Goal: Transaction & Acquisition: Book appointment/travel/reservation

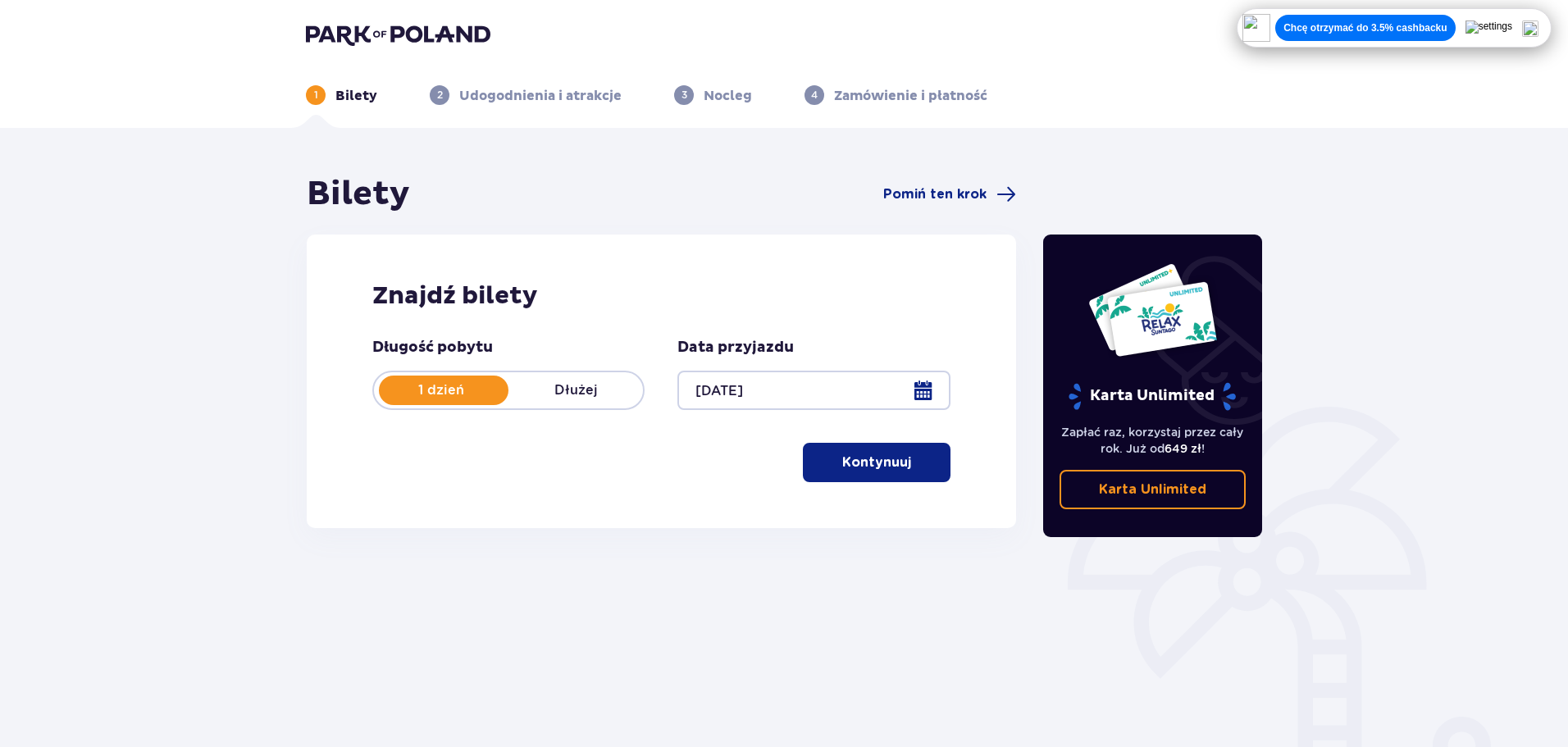
click at [852, 462] on p "Kontynuuj" at bounding box center [876, 463] width 69 height 18
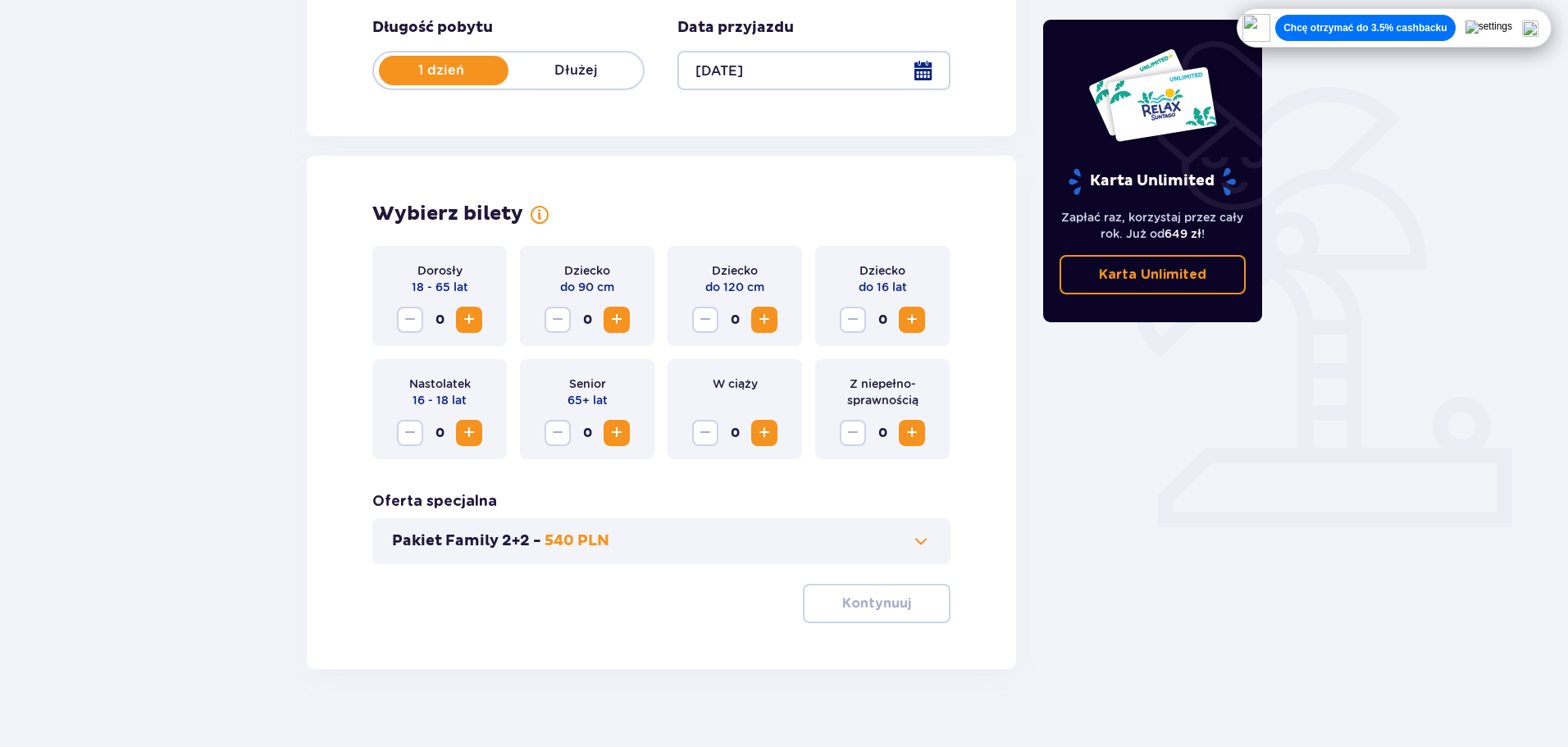
scroll to position [340, 0]
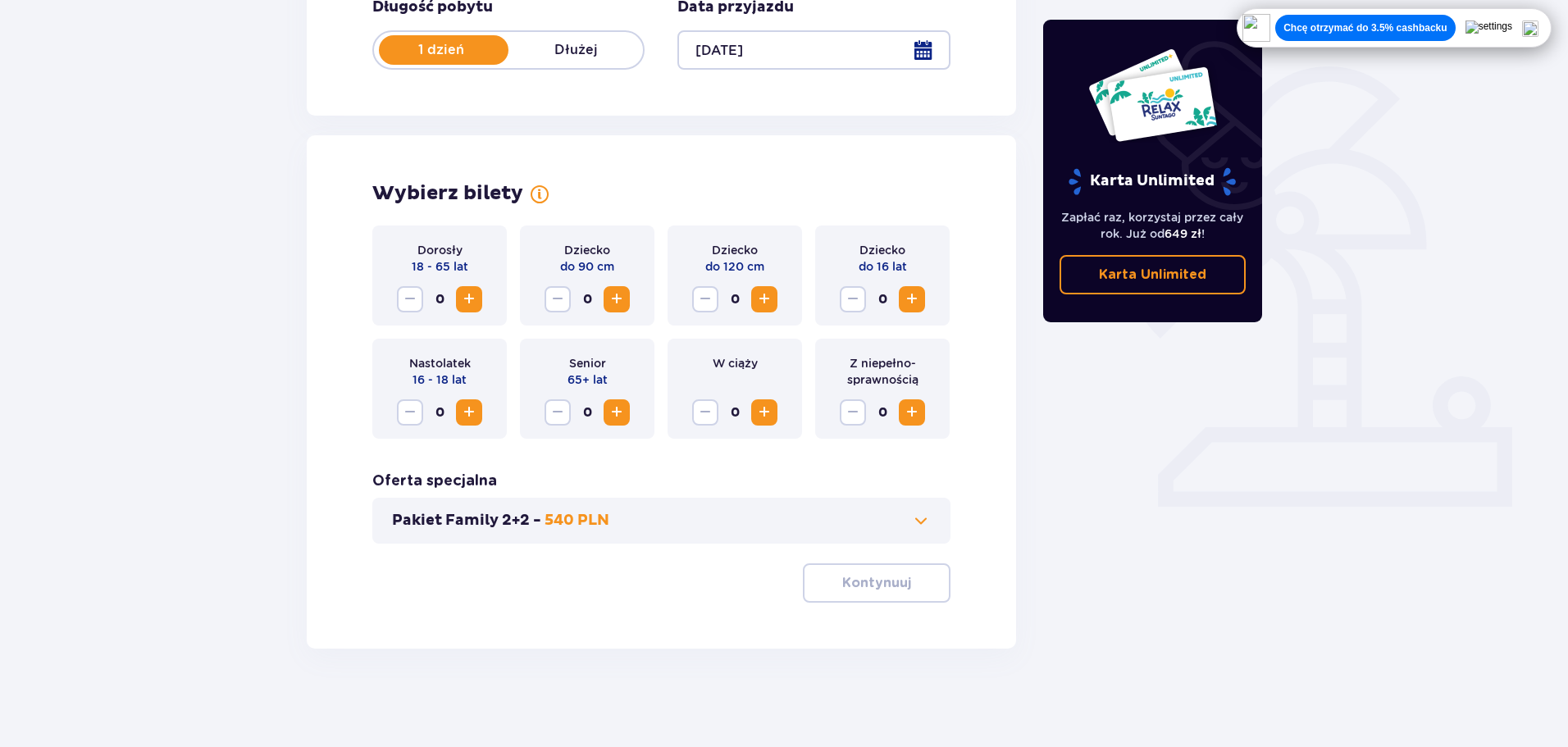
click at [457, 308] on button "Increase" at bounding box center [469, 299] width 26 height 26
click at [823, 580] on button "Kontynuuj" at bounding box center [876, 583] width 147 height 39
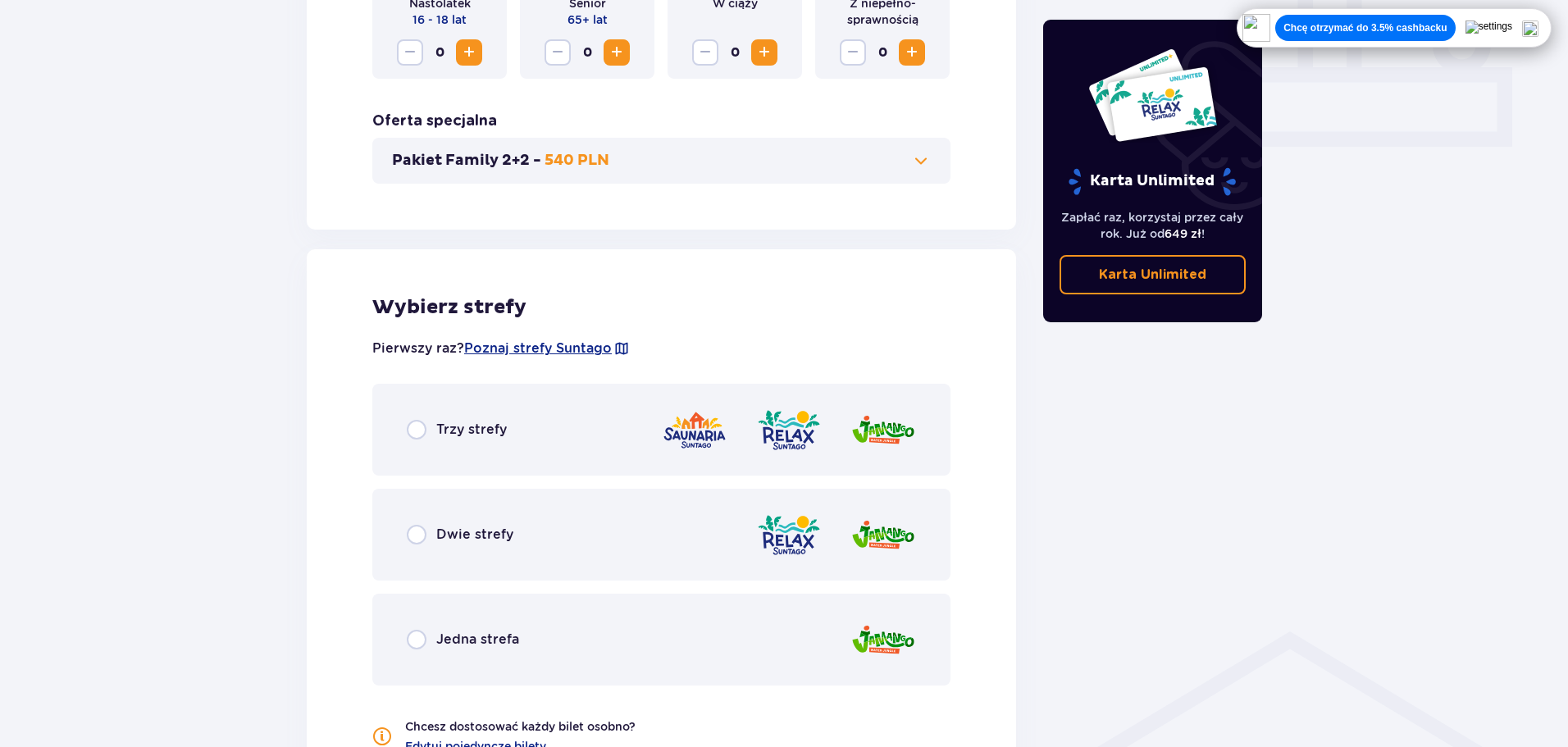
scroll to position [828, 0]
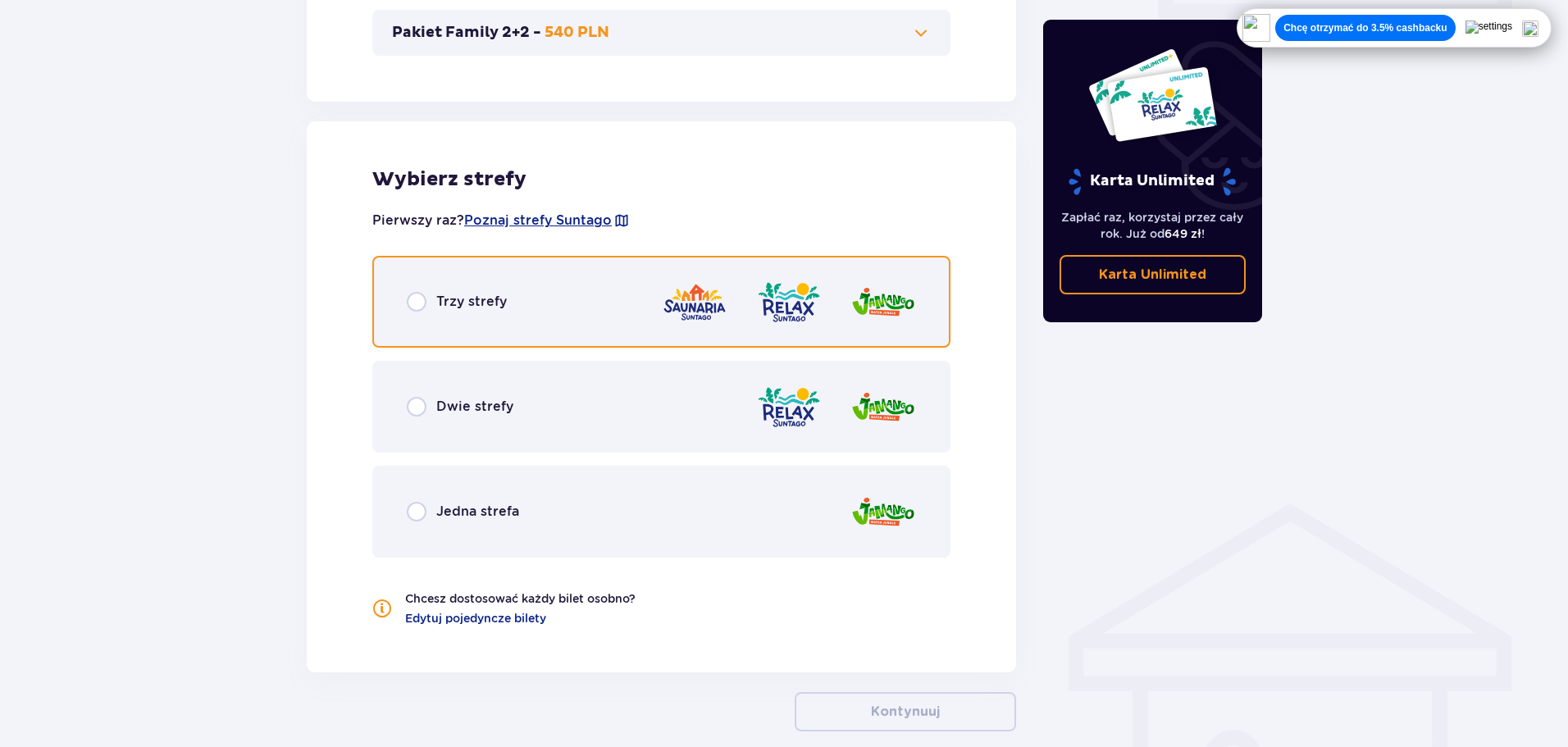
click at [417, 308] on input "radio" at bounding box center [416, 302] width 20 height 20
radio input "true"
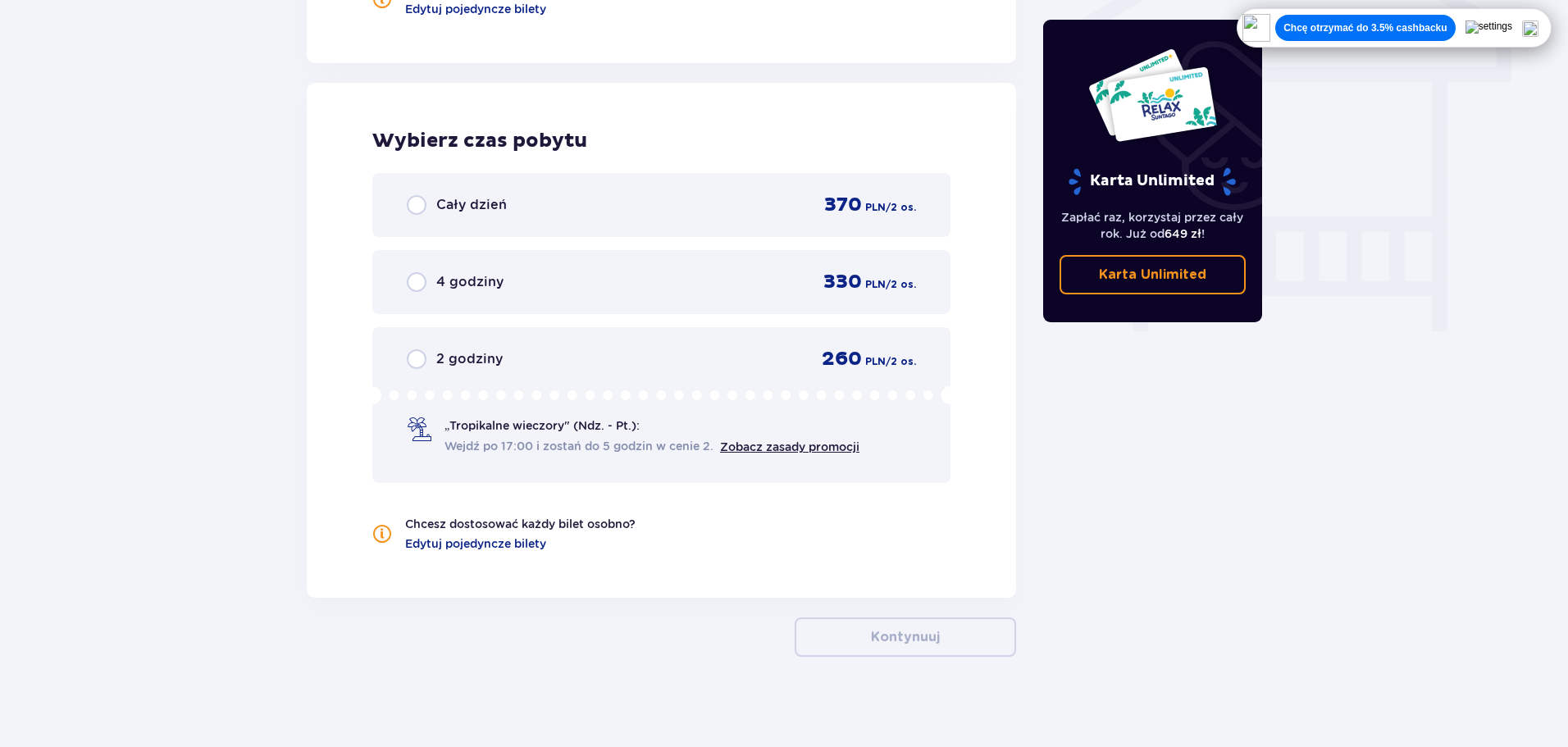
scroll to position [1446, 0]
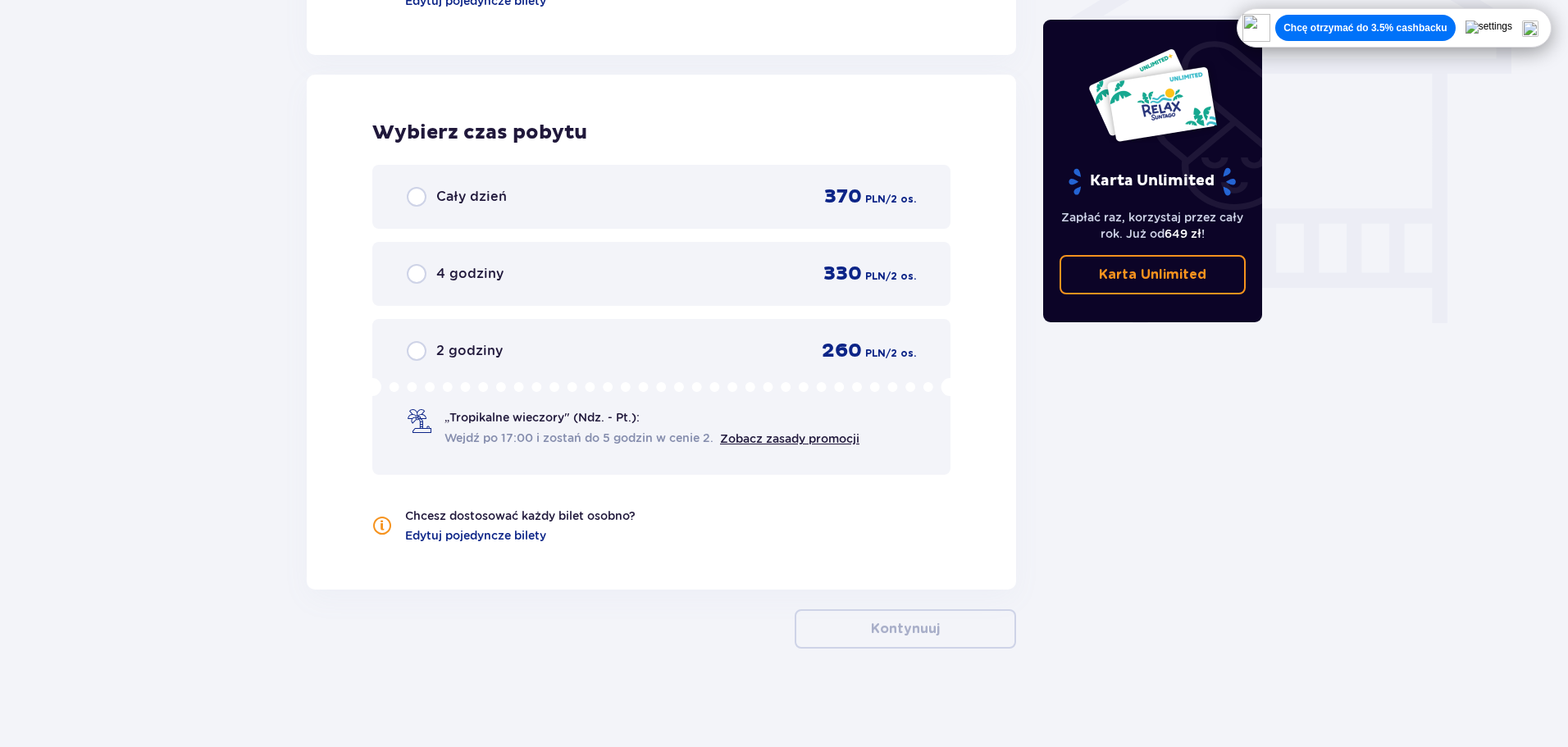
drag, startPoint x: 149, startPoint y: 456, endPoint x: 161, endPoint y: 449, distance: 13.9
click at [400, 188] on div "Cały dzień 370 PLN / 2 os." at bounding box center [661, 196] width 579 height 64
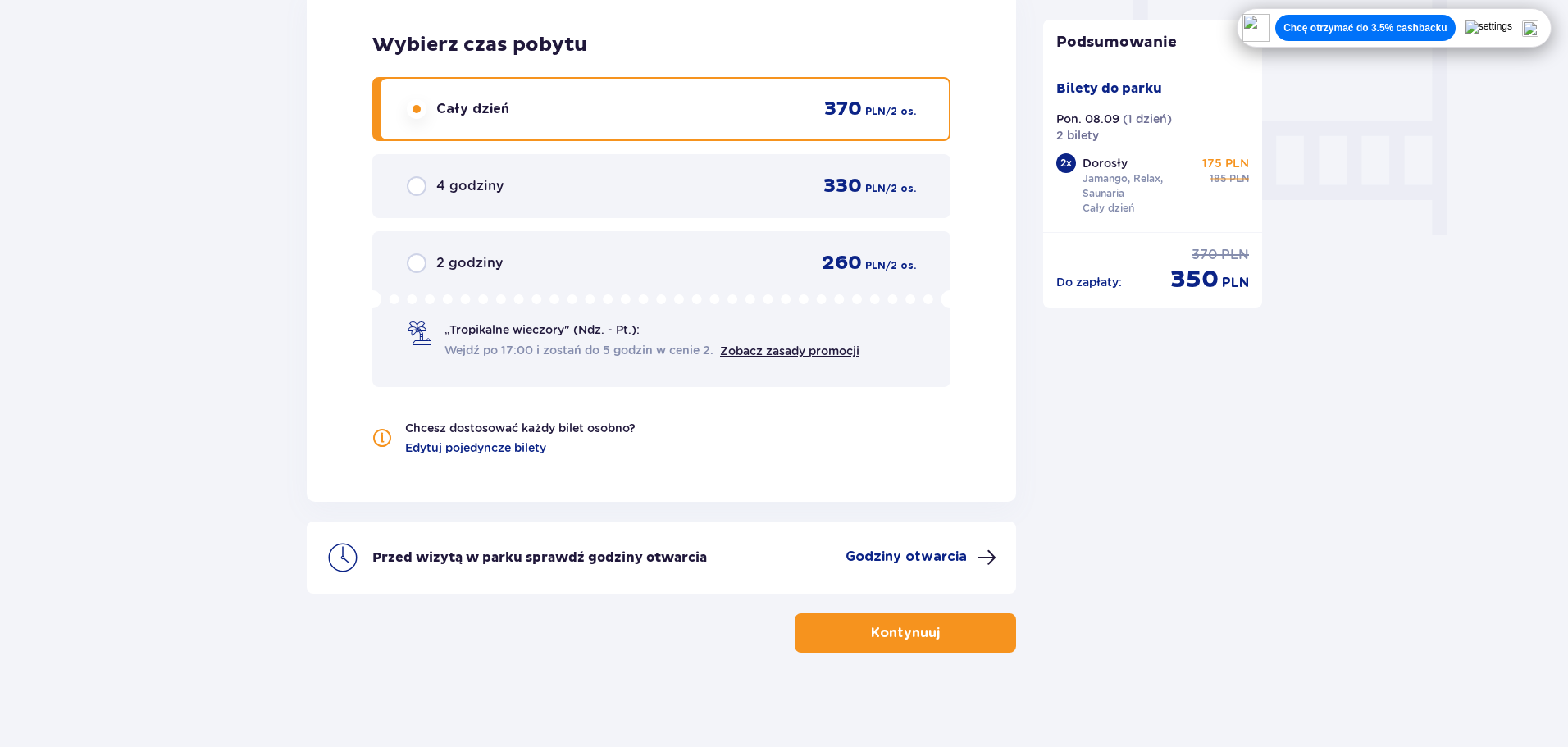
scroll to position [1538, 0]
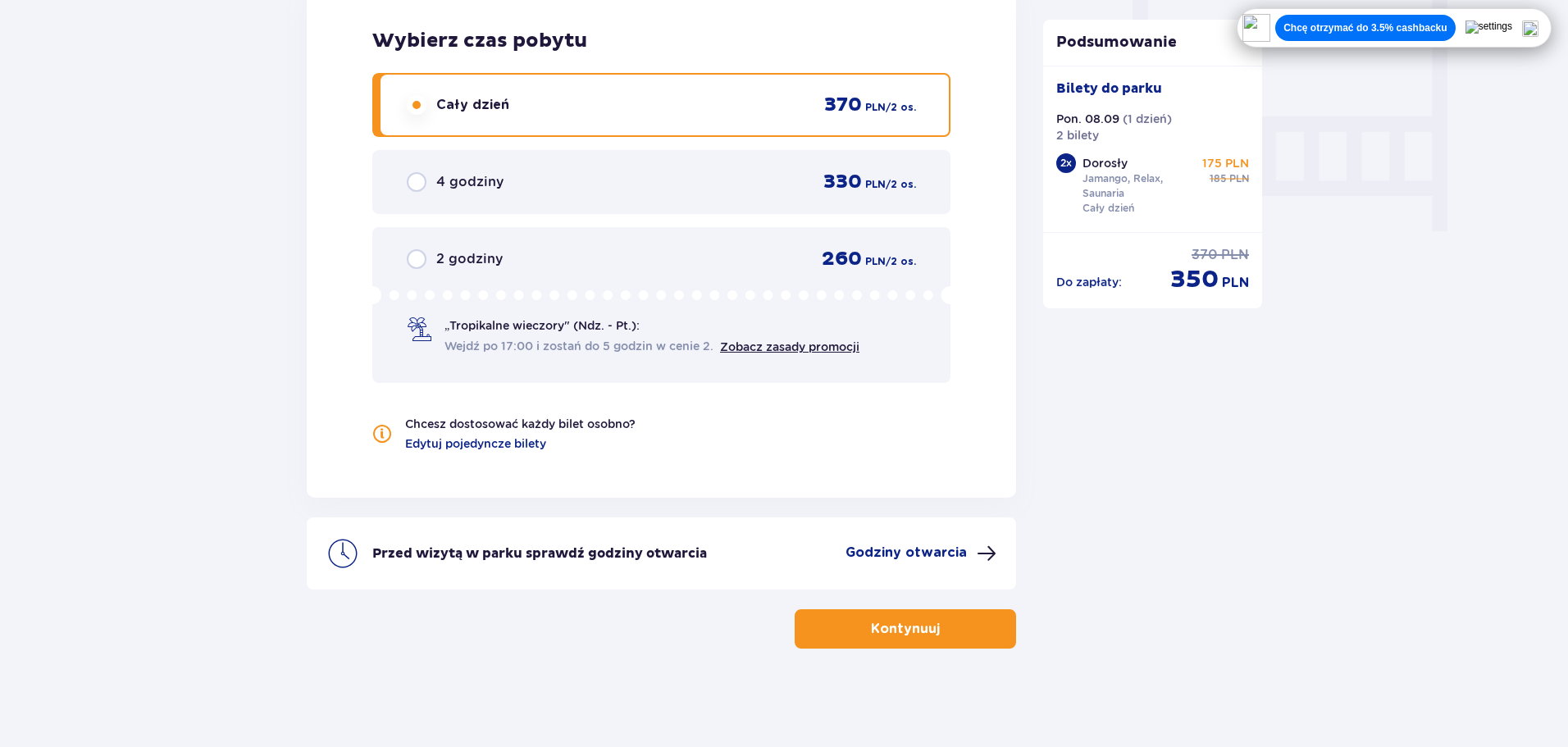
click at [890, 634] on p "Kontynuuj" at bounding box center [905, 629] width 69 height 18
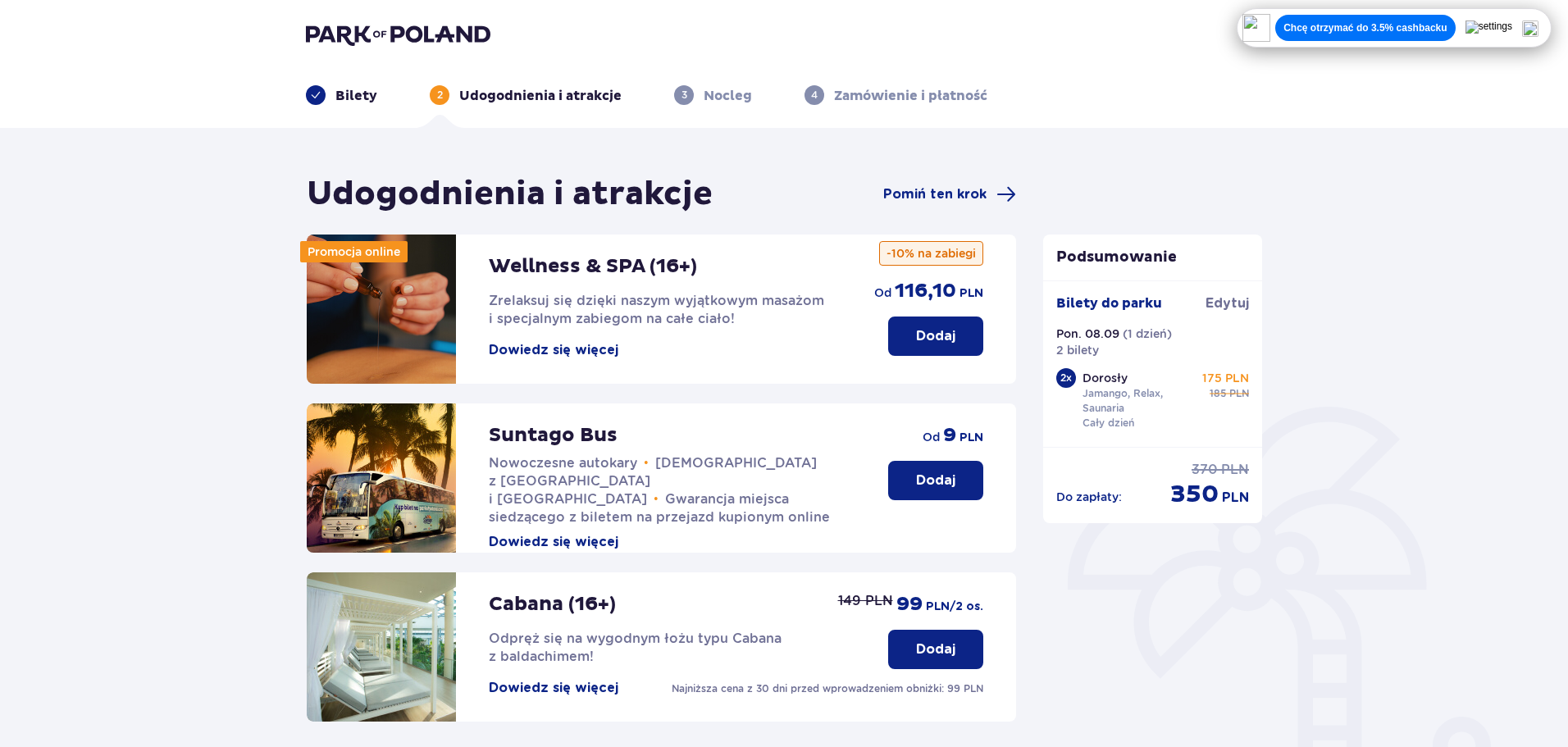
click at [116, 389] on div "Udogodnienia i atrakcje Pomiń ten krok Promocja online Wellness & SPA (16+) Zre…" at bounding box center [784, 620] width 1568 height 984
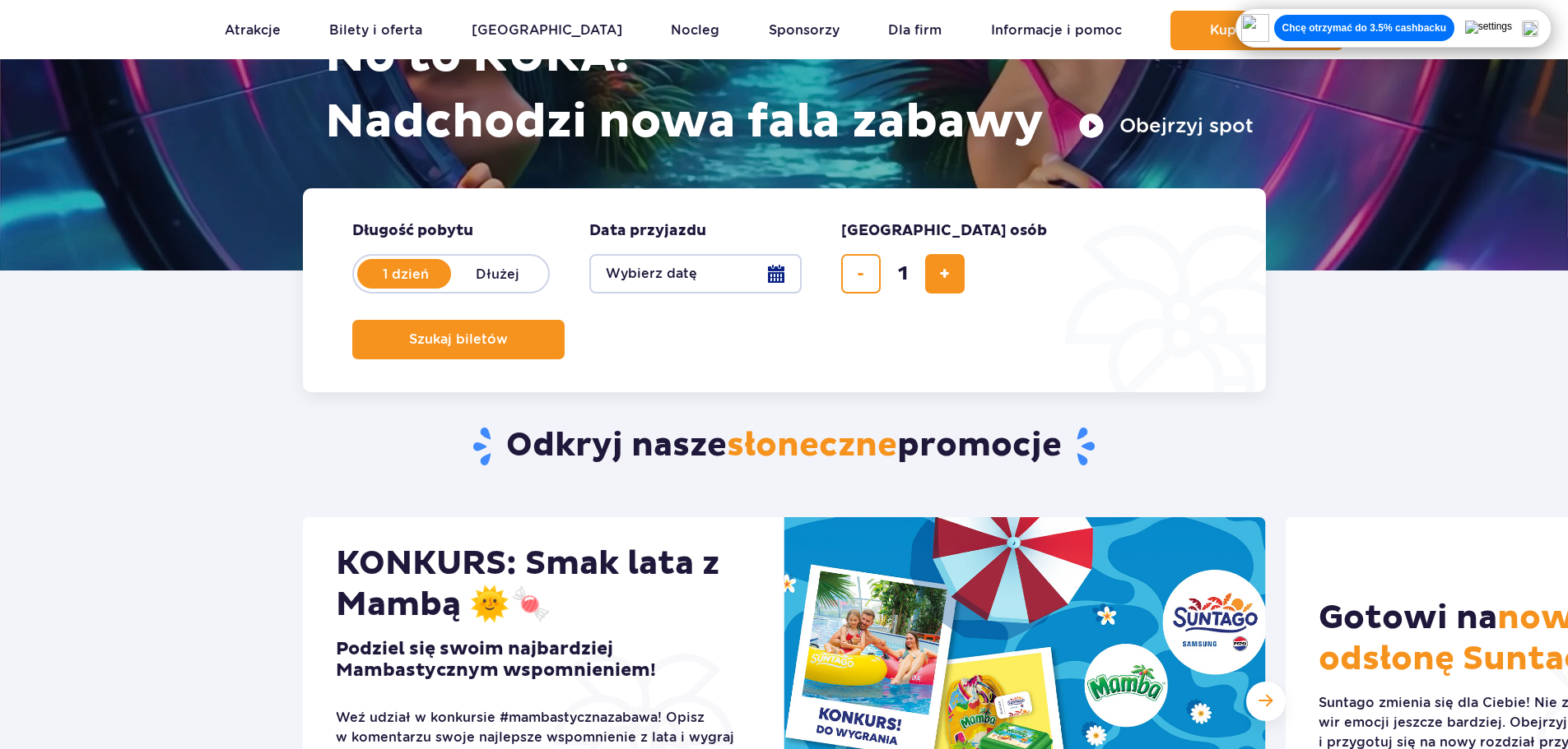
scroll to position [247, 0]
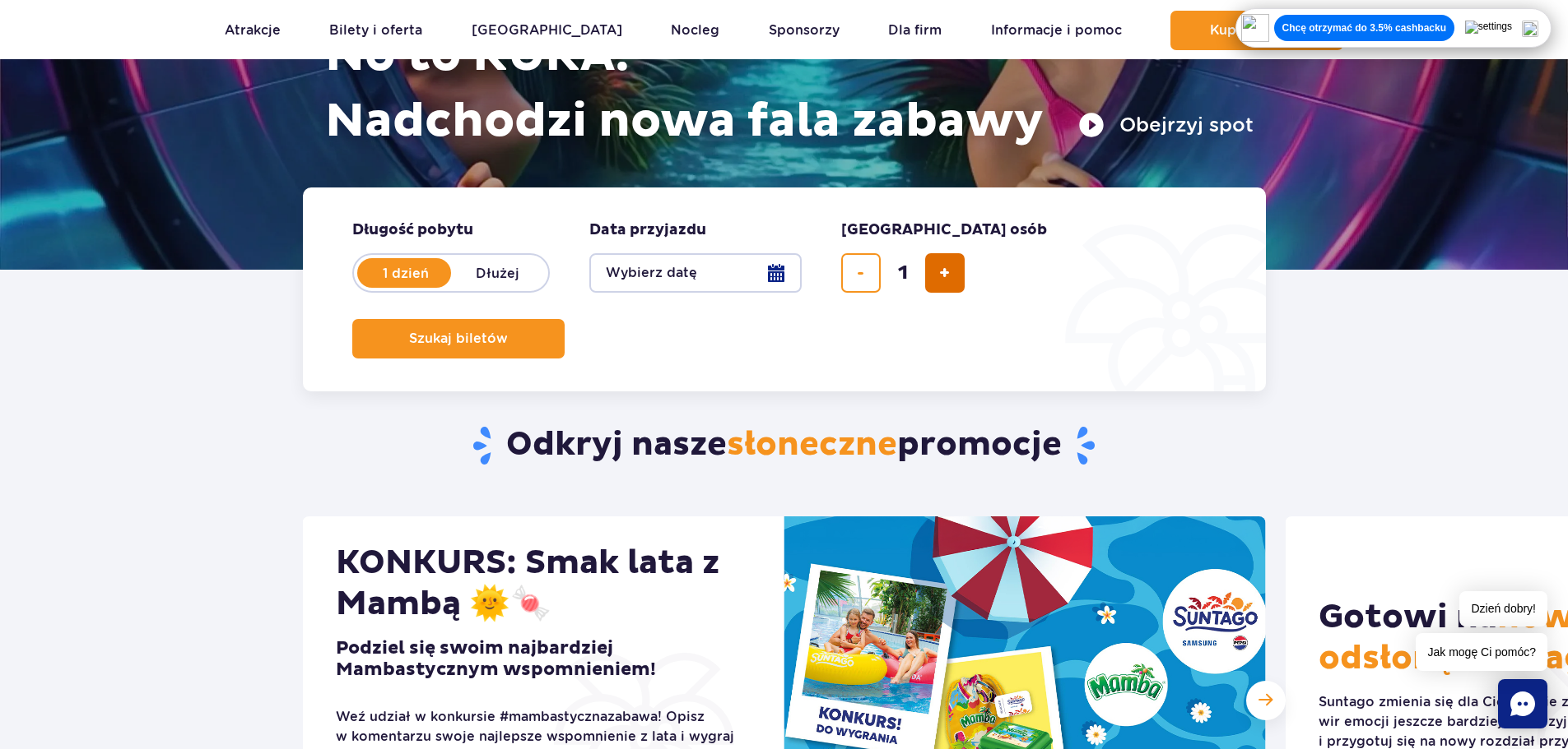
click at [940, 256] on button "dodaj bilet" at bounding box center [945, 273] width 39 height 39
type input "2"
drag, startPoint x: 1063, startPoint y: 262, endPoint x: 1051, endPoint y: 262, distance: 12.0
click at [565, 319] on button "Szukaj biletów" at bounding box center [458, 339] width 213 height 39
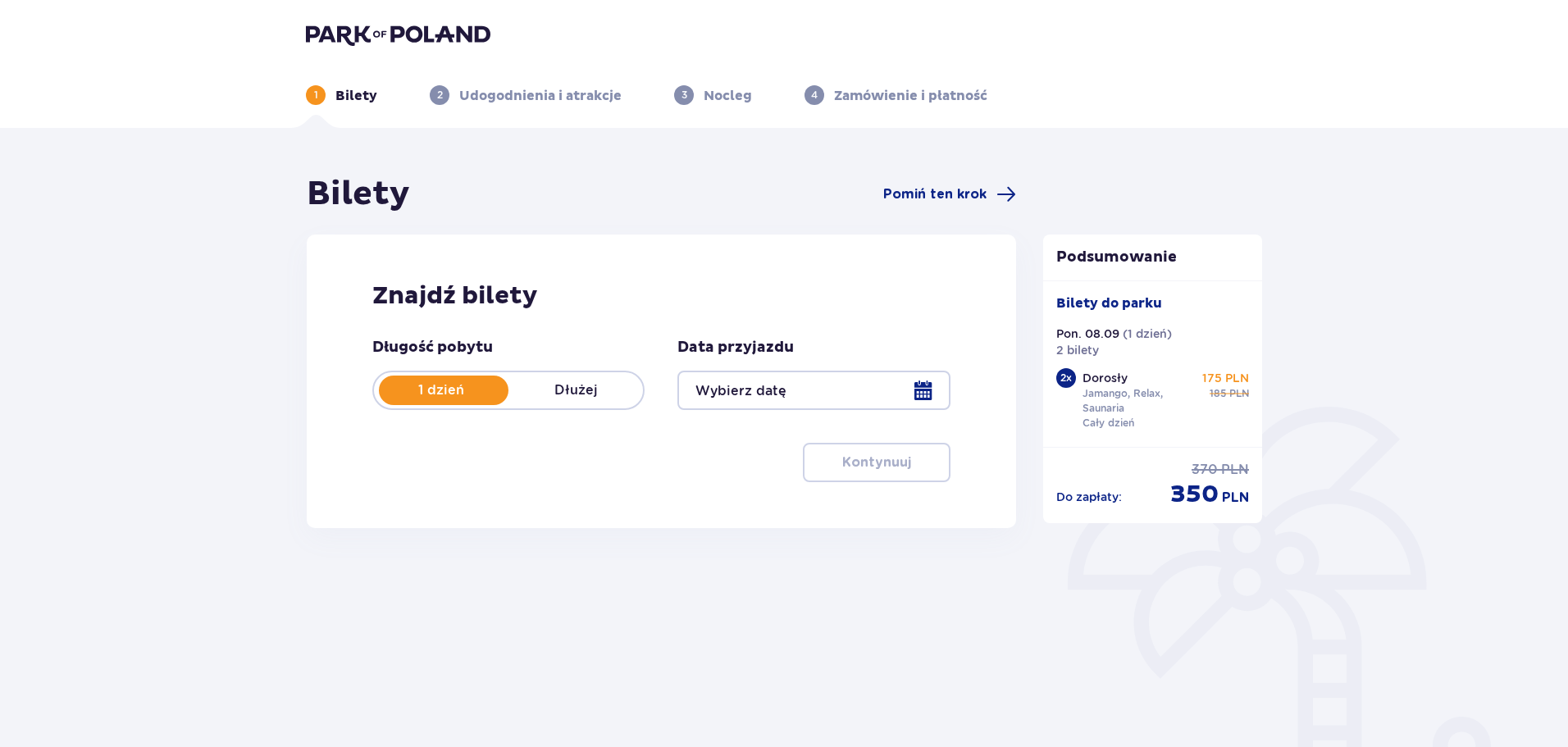
type input "08.09.25"
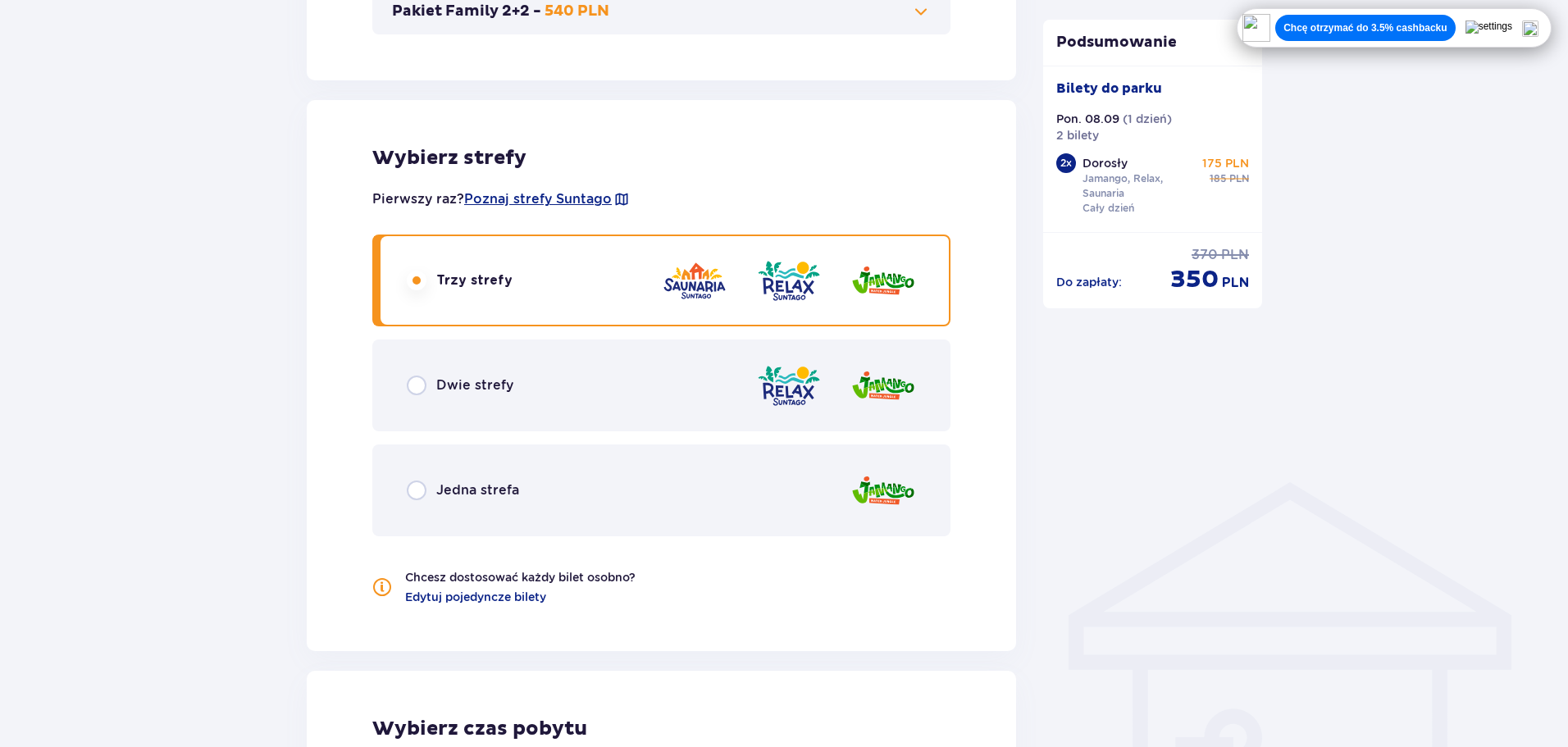
scroll to position [820, 0]
